Goal: Task Accomplishment & Management: Complete application form

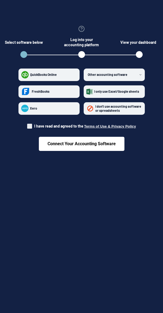
click at [59, 128] on span "I have read and agreed to the Terms of Use & Privacy Policy" at bounding box center [85, 126] width 102 height 5
click at [27, 125] on input "I have read and agreed to the Terms of Use & Privacy Policy" at bounding box center [27, 125] width 0 height 0
checkbox input "true"
